Goal: Check status: Check status

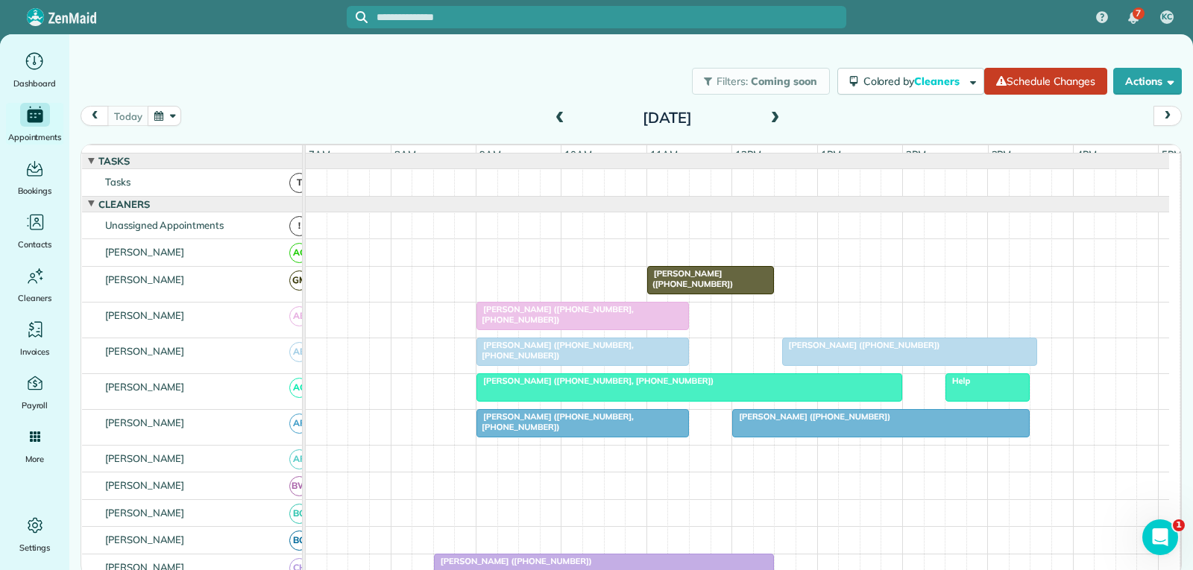
scroll to position [596, 0]
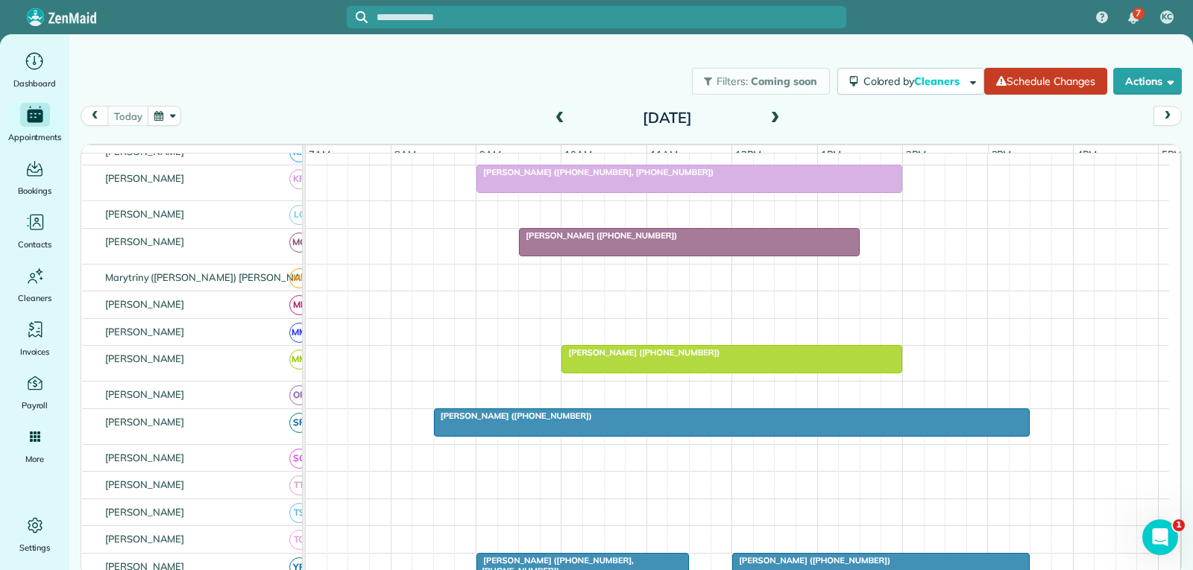
click at [619, 256] on div at bounding box center [689, 242] width 339 height 27
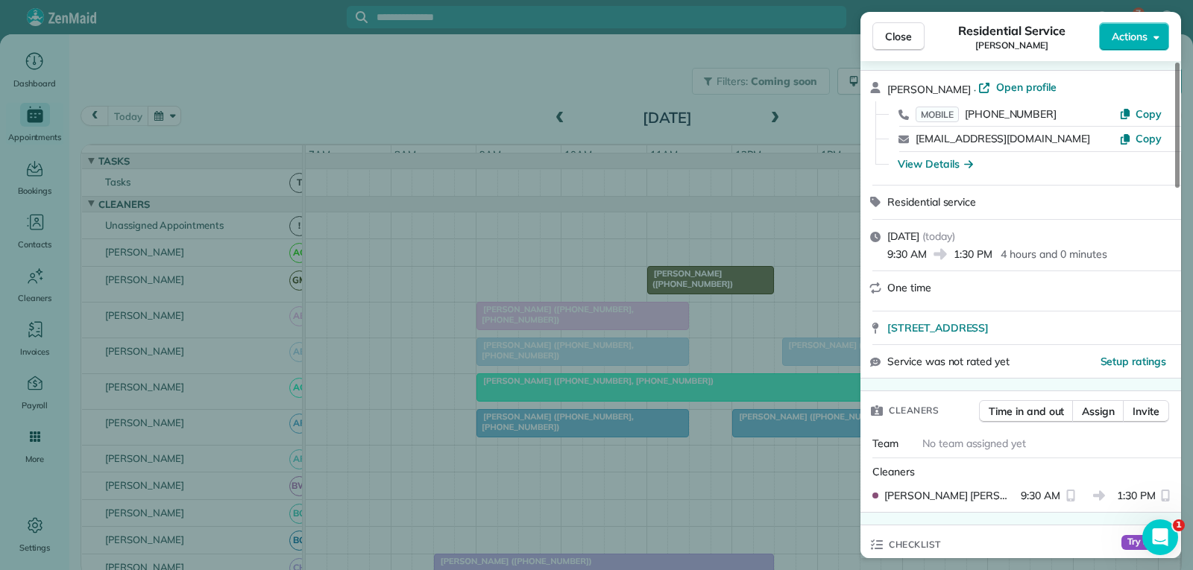
scroll to position [75, 0]
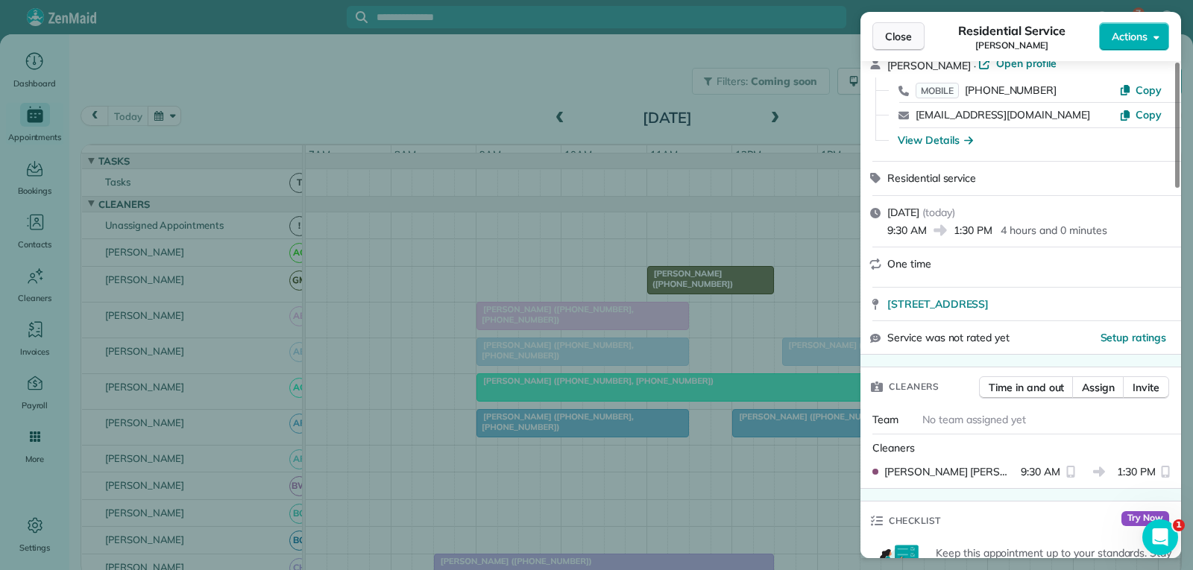
click at [895, 37] on span "Close" at bounding box center [898, 36] width 27 height 15
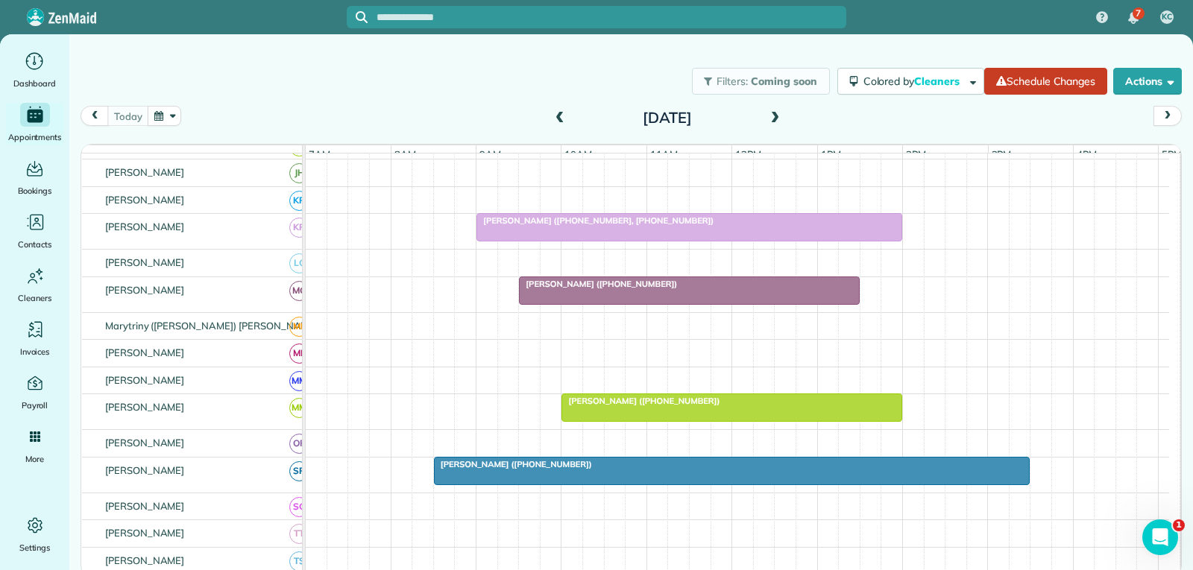
scroll to position [596, 0]
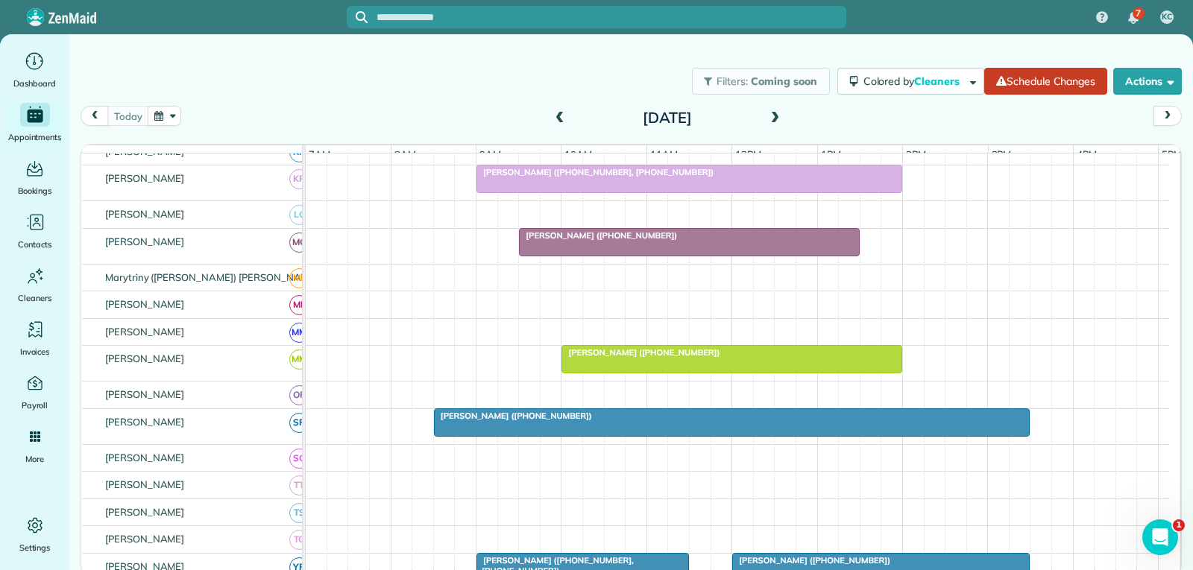
click at [692, 253] on div at bounding box center [689, 242] width 339 height 27
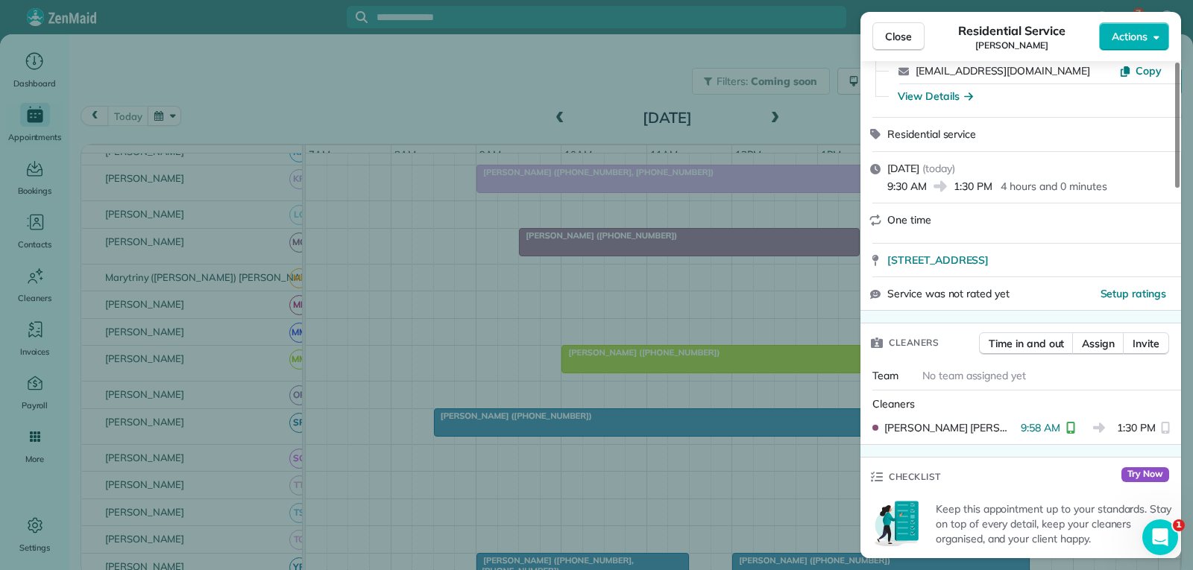
scroll to position [149, 0]
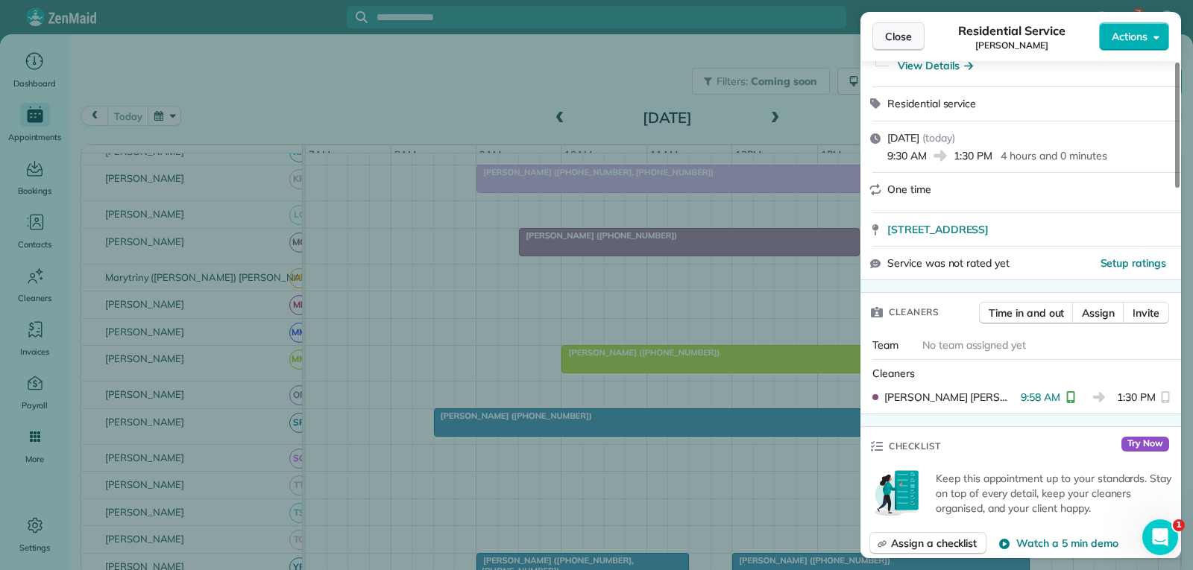
click at [899, 43] on span "Close" at bounding box center [898, 36] width 27 height 15
